Goal: Navigation & Orientation: Find specific page/section

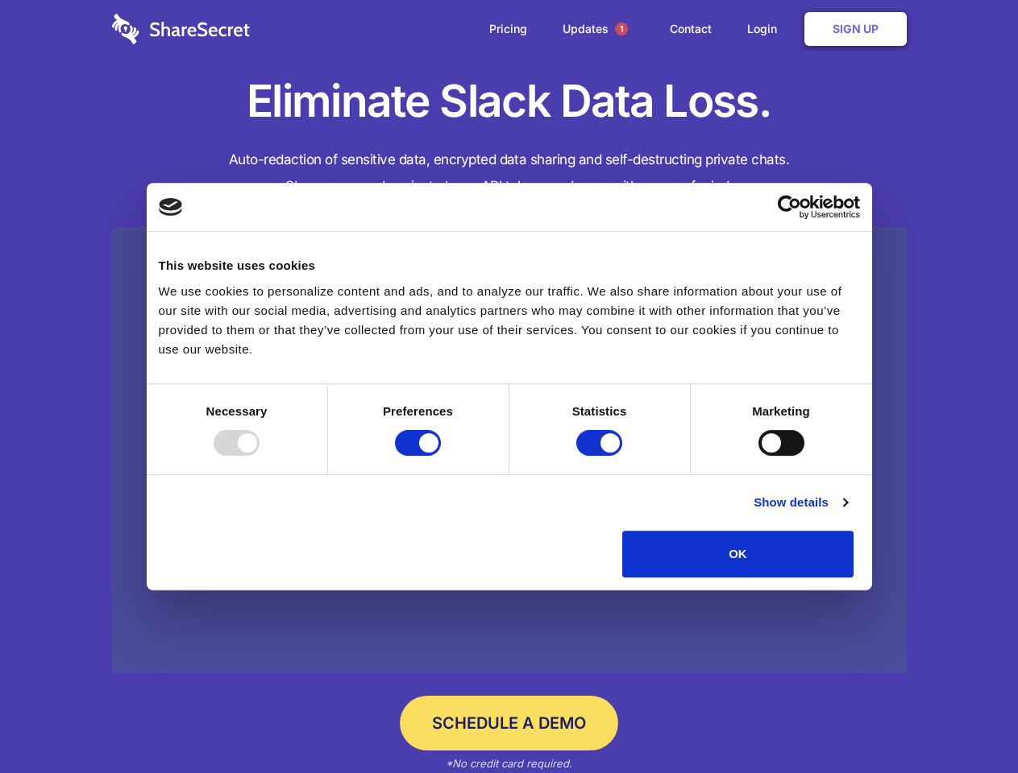
click at [259, 456] on div at bounding box center [237, 443] width 46 height 26
click at [441, 456] on input "Preferences" at bounding box center [418, 443] width 46 height 26
checkbox input "false"
click at [601, 456] on input "Statistics" at bounding box center [599, 443] width 46 height 26
checkbox input "false"
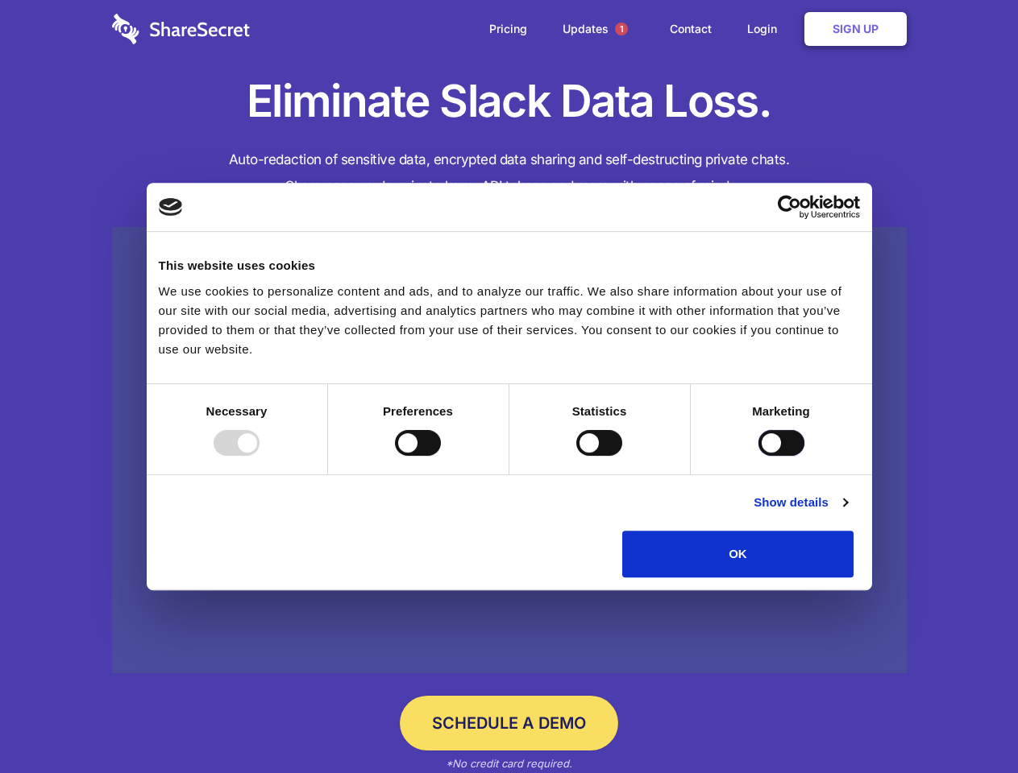
click at [758, 456] on input "Marketing" at bounding box center [781, 443] width 46 height 26
checkbox input "true"
click at [847, 512] on link "Show details" at bounding box center [799, 502] width 93 height 19
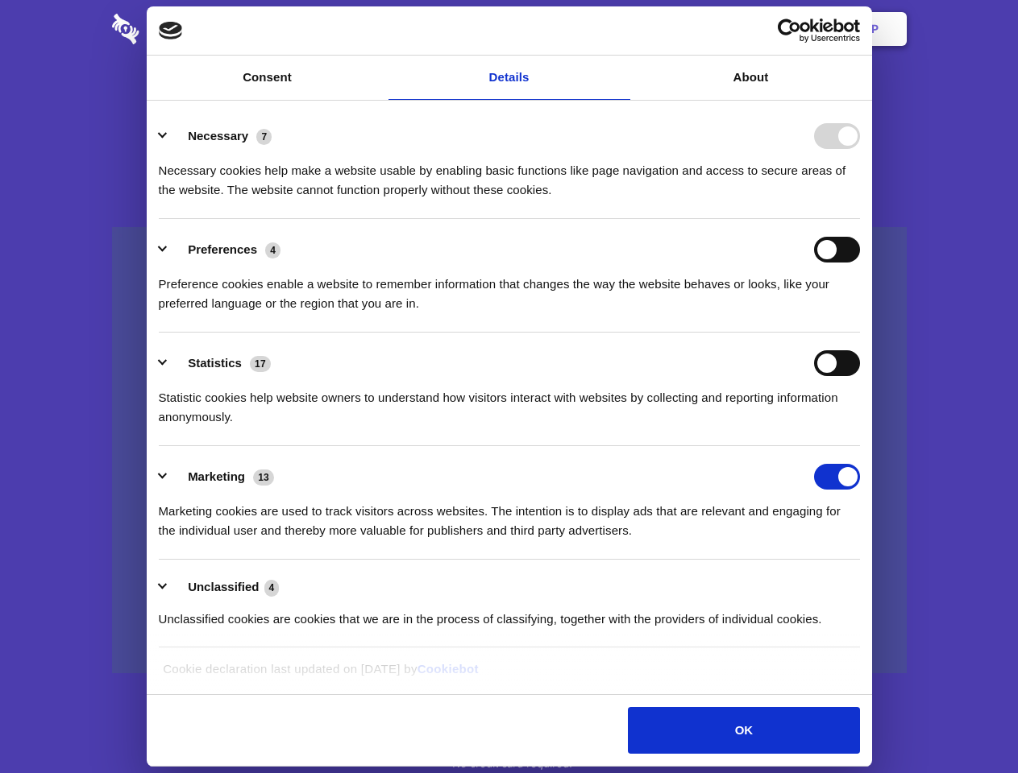
click at [860, 219] on li "Necessary 7 Necessary cookies help make a website usable by enabling basic func…" at bounding box center [509, 163] width 701 height 114
click at [620, 29] on span "1" at bounding box center [621, 29] width 13 height 13
